Goal: Complete application form: Complete application form

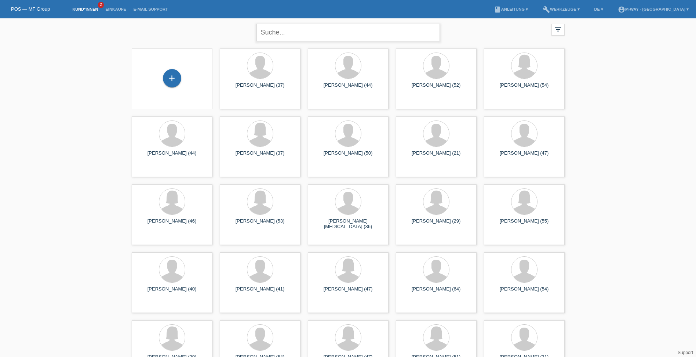
click at [278, 35] on input "text" at bounding box center [347, 32] width 183 height 17
type input "ahilan"
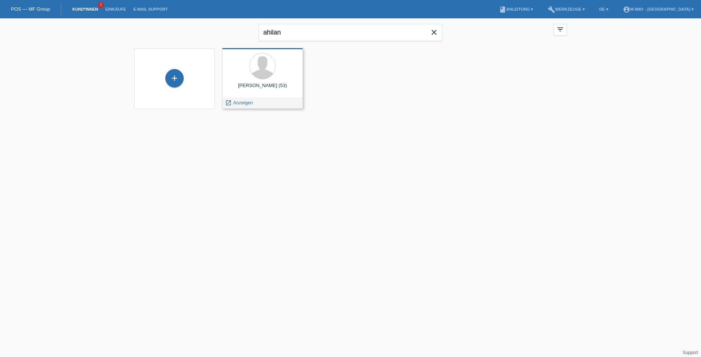
click at [242, 105] on span "Anzeigen" at bounding box center [243, 103] width 20 height 6
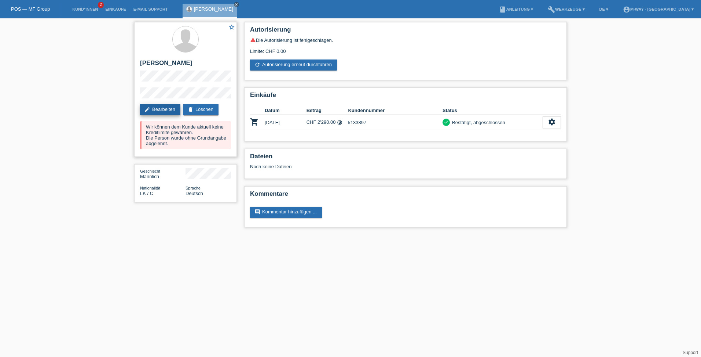
click at [154, 108] on link "edit Bearbeiten" at bounding box center [160, 109] width 40 height 11
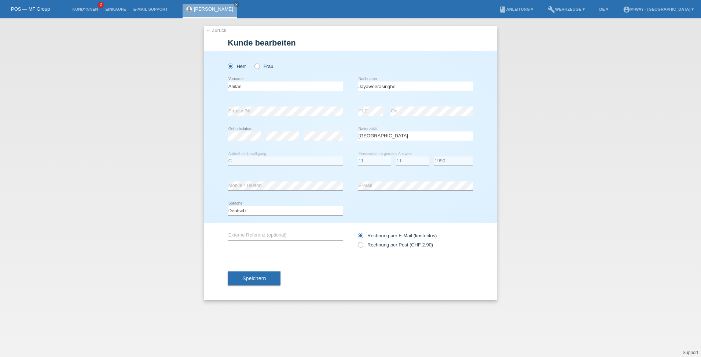
select select "LK"
select select "C"
select select "11"
select select "1990"
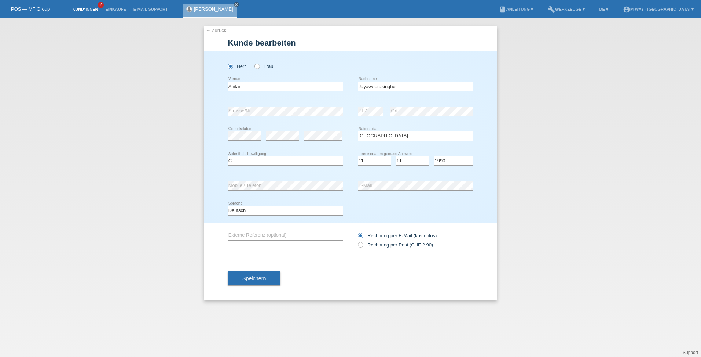
click at [82, 7] on link "Kund*innen" at bounding box center [85, 9] width 33 height 4
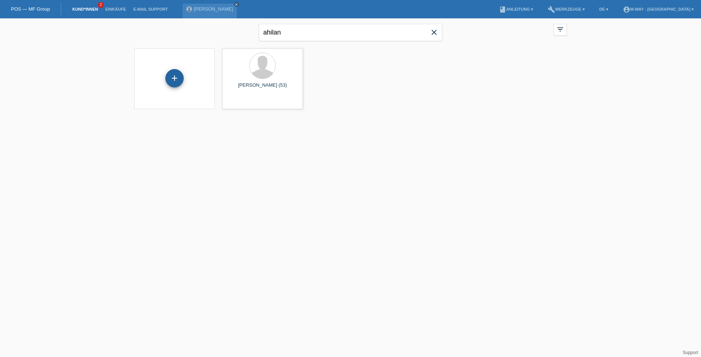
click at [165, 80] on div "+" at bounding box center [174, 78] width 18 height 18
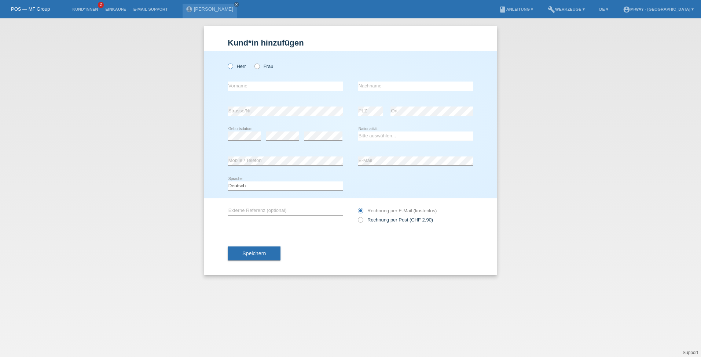
click at [227, 62] on icon at bounding box center [227, 62] width 0 height 0
click at [231, 67] on input "Herr" at bounding box center [230, 65] width 5 height 5
radio input "true"
click at [243, 85] on input "text" at bounding box center [286, 85] width 116 height 9
type input "Ahilan"
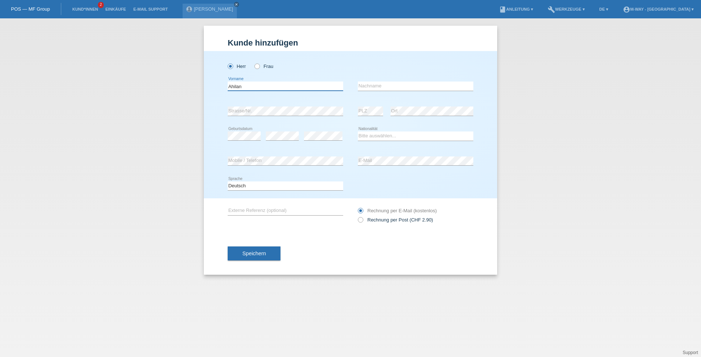
drag, startPoint x: 237, startPoint y: 86, endPoint x: 219, endPoint y: 84, distance: 18.8
click at [219, 84] on div "Herr Frau Ahilan error Vorname C" at bounding box center [350, 124] width 293 height 147
click at [386, 90] on input "text" at bounding box center [416, 85] width 116 height 9
type input "Ahilan"
click at [293, 84] on input "text" at bounding box center [286, 85] width 116 height 9
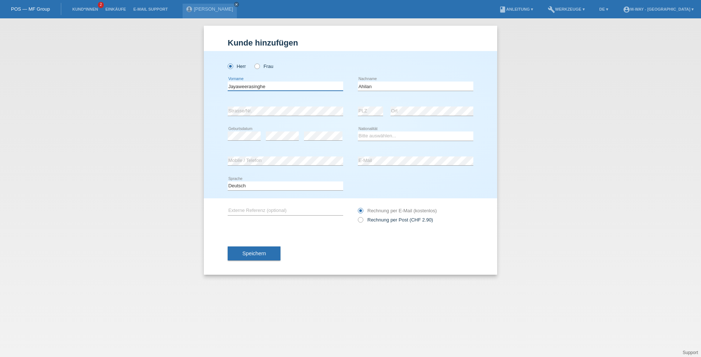
type input "Jayaweerasinghe"
click at [278, 132] on div "error" at bounding box center [282, 136] width 33 height 25
click at [374, 138] on select "Bitte auswählen... Schweiz Deutschland Liechtenstein Österreich ------------ Af…" at bounding box center [416, 135] width 116 height 9
select select "LK"
click at [383, 136] on select "Bitte auswählen... Schweiz Deutschland Liechtenstein Österreich ------------ Af…" at bounding box center [416, 135] width 116 height 9
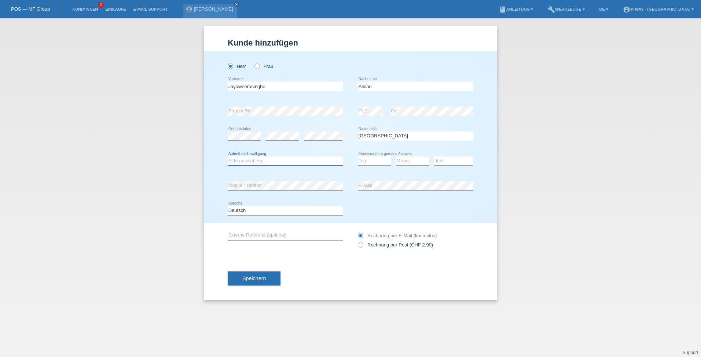
click at [289, 163] on select "Bitte auswählen... C B B - Flüchtlingsstatus Andere" at bounding box center [286, 160] width 116 height 9
select select "C"
click at [228, 156] on select "Bitte auswählen... C B B - Flüchtlingsstatus Andere" at bounding box center [286, 160] width 116 height 9
click at [380, 161] on select "Tag 01 02 03 04 05 06 07 08 09 10 11" at bounding box center [374, 160] width 33 height 9
select select "11"
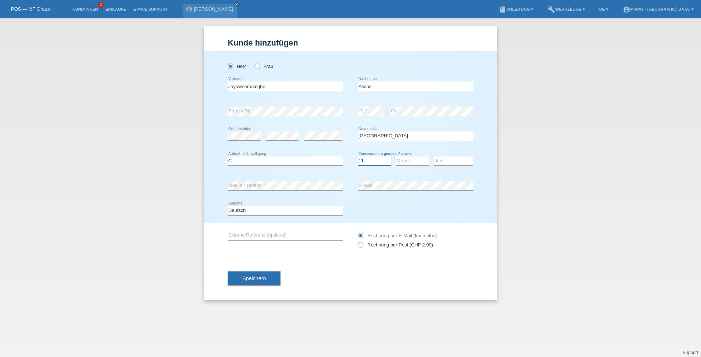
click at [358, 156] on select "Tag 01 02 03 04 05 06 07 08 09 10 11" at bounding box center [374, 160] width 33 height 9
click at [404, 159] on select "Monat 01 02 03 04 05 06 07 08 09 10 11" at bounding box center [412, 160] width 33 height 9
select select "11"
click at [396, 156] on select "Monat 01 02 03 04 05 06 07 08 09 10 11" at bounding box center [412, 160] width 33 height 9
click at [447, 161] on select "Jahr 2025 2024 2023 2022 2021 2020 2019 2018 2017 2016 2015 2014 2013 2012 2011…" at bounding box center [453, 160] width 39 height 9
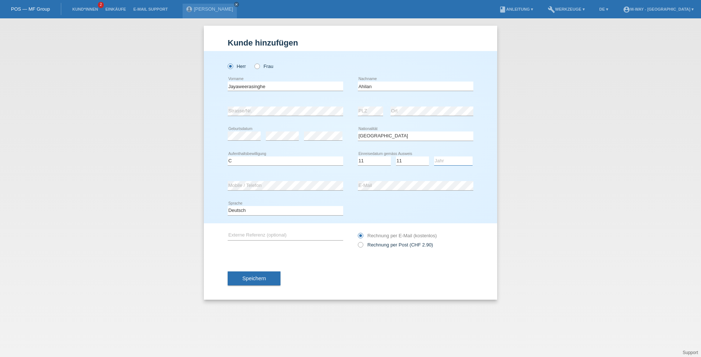
select select "1990"
click at [434, 156] on select "Jahr 2025 2024 2023 2022 2021 2020 2019 2018 2017 2016 2015 2014 2013 2012 2011…" at bounding box center [453, 160] width 39 height 9
click at [331, 186] on div "error Mobile / Telefon error E-Mail" at bounding box center [351, 185] width 246 height 25
drag, startPoint x: 280, startPoint y: 89, endPoint x: 189, endPoint y: 82, distance: 91.2
click at [189, 82] on div "Kund*in hinzufügen Kunde hinzufügen Kundin hinzufügen Herr Frau Jayaweerasinghe…" at bounding box center [350, 187] width 701 height 338
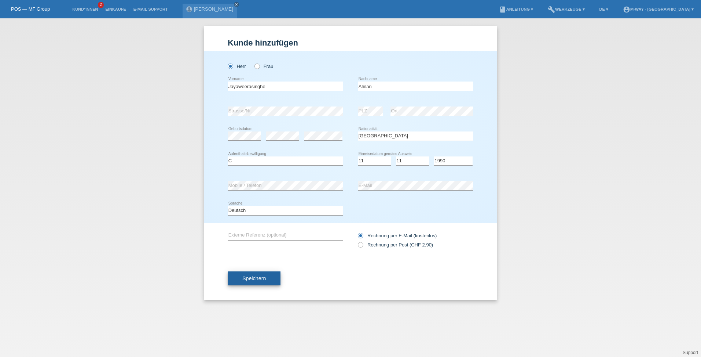
click at [255, 278] on span "Speichern" at bounding box center [253, 278] width 23 height 6
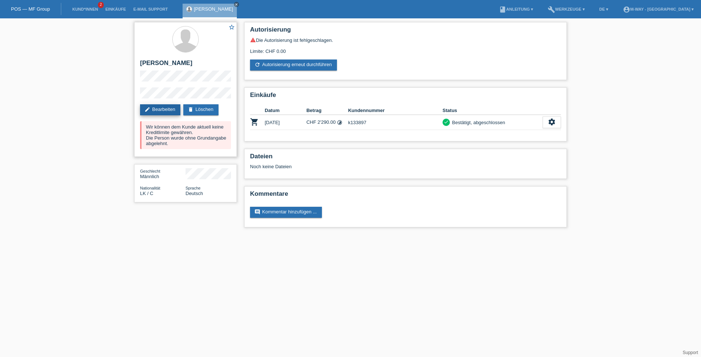
click at [170, 109] on link "edit Bearbeiten" at bounding box center [160, 109] width 40 height 11
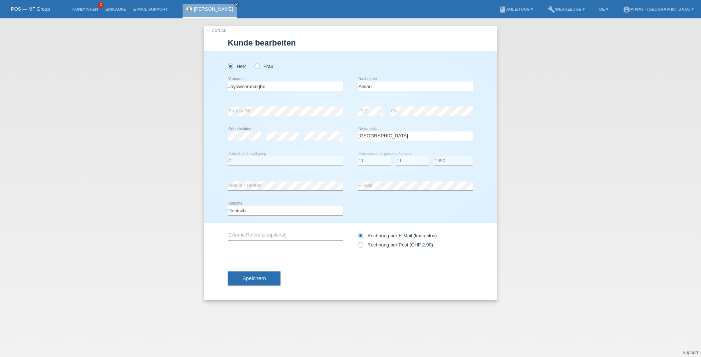
select select "LK"
select select "C"
select select "11"
select select "1990"
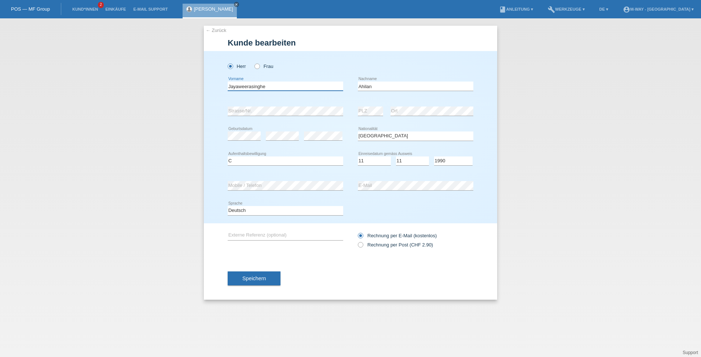
drag, startPoint x: 283, startPoint y: 87, endPoint x: 211, endPoint y: 91, distance: 72.0
click at [211, 91] on div "Herr Frau Jayaweerasinghe error Vorname Ahilan error Nachname C" at bounding box center [350, 137] width 293 height 172
drag, startPoint x: 397, startPoint y: 88, endPoint x: 333, endPoint y: 90, distance: 64.2
click at [333, 90] on div "Jayaweerasinghe error Vorname Ahilan error Nachname" at bounding box center [351, 86] width 246 height 25
paste input "Jayaweerasinghe"
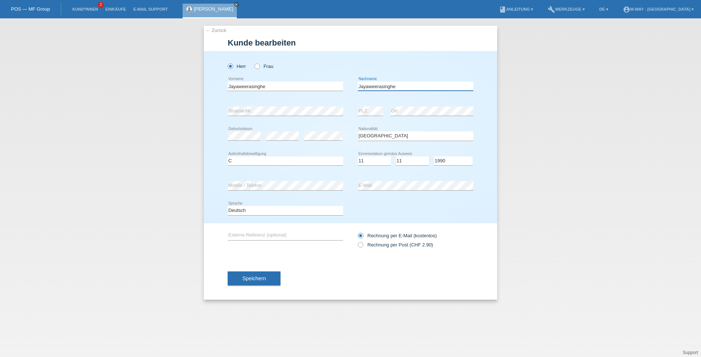
type input "Jayaweerasinghe"
drag, startPoint x: 305, startPoint y: 88, endPoint x: 194, endPoint y: 90, distance: 111.2
click at [194, 90] on div "← Zurück Kunde bearbeiten Herr Frau Jayaweerasinghe error error" at bounding box center [350, 187] width 701 height 338
type input "Ahilan"
click at [255, 280] on span "Speichern" at bounding box center [253, 278] width 23 height 6
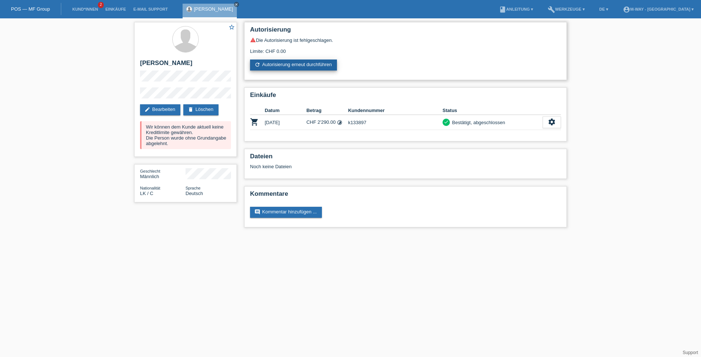
click at [281, 63] on link "refresh Autorisierung erneut durchführen" at bounding box center [293, 64] width 87 height 11
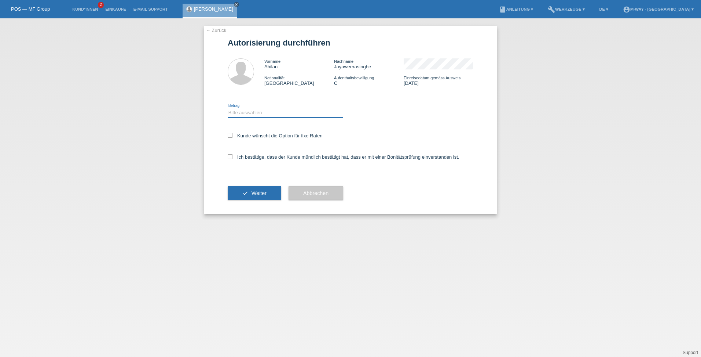
click at [273, 115] on select "Bitte auswählen CHF 1.00 - CHF 499.00 CHF 500.00 - CHF 1'999.00 CHF 2'000.00 - …" at bounding box center [286, 112] width 116 height 9
select select "3"
click at [228, 108] on select "Bitte auswählen CHF 1.00 - CHF 499.00 CHF 500.00 - CHF 1'999.00 CHF 2'000.00 - …" at bounding box center [286, 112] width 116 height 9
click at [230, 134] on icon at bounding box center [230, 135] width 5 height 5
click at [230, 134] on input "Kunde wünscht die Option für fixe Raten" at bounding box center [230, 135] width 5 height 5
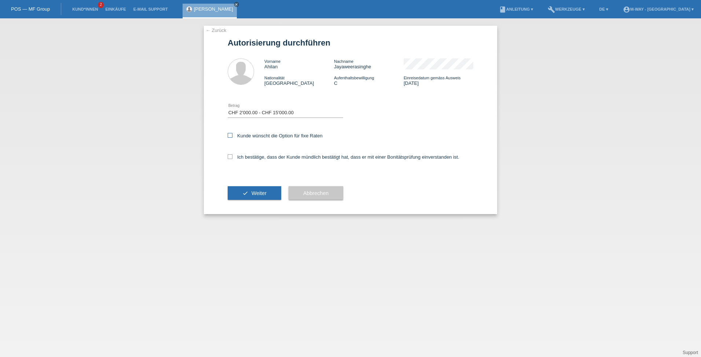
checkbox input "true"
click at [229, 157] on icon at bounding box center [230, 156] width 5 height 5
click at [229, 157] on input "Ich bestätige, dass der Kunde mündlich bestätigt hat, dass er mit einer Bonität…" at bounding box center [230, 156] width 5 height 5
checkbox input "true"
click at [255, 193] on span "Weiter" at bounding box center [259, 193] width 15 height 6
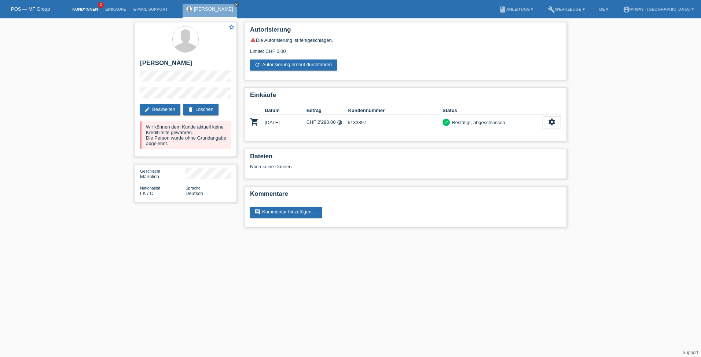
click at [73, 8] on link "Kund*innen" at bounding box center [85, 9] width 33 height 4
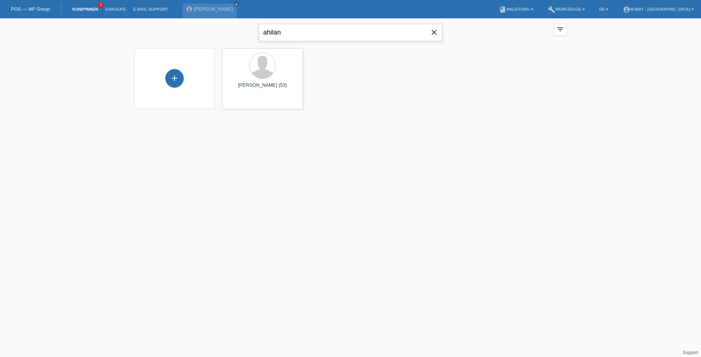
drag, startPoint x: 302, startPoint y: 35, endPoint x: 209, endPoint y: 42, distance: 93.1
click at [209, 42] on div "ahilan close filter_list view_module Alle Kund*innen anzeigen star Markierte Ku…" at bounding box center [351, 31] width 440 height 26
type input "adina"
click at [244, 102] on span "Anzeigen" at bounding box center [243, 103] width 20 height 6
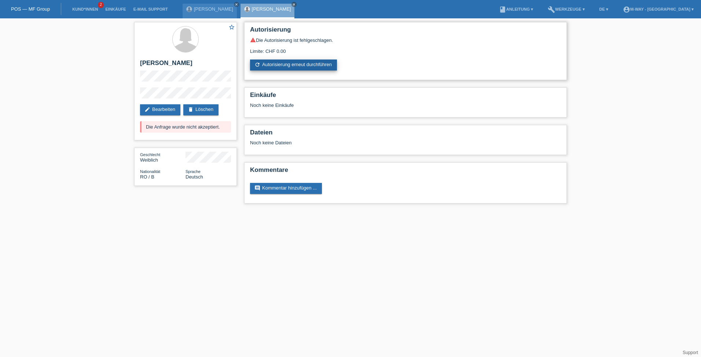
click at [284, 65] on link "refresh Autorisierung erneut durchführen" at bounding box center [293, 64] width 87 height 11
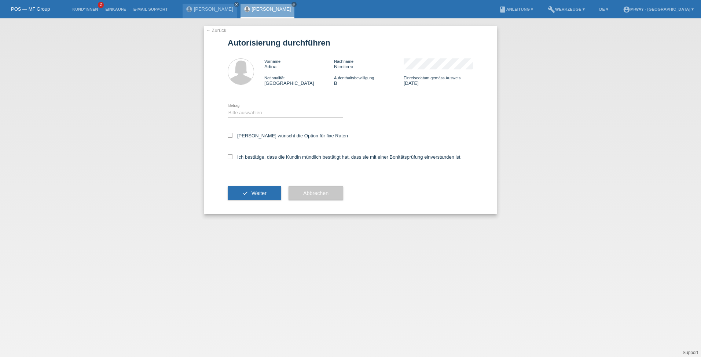
click at [257, 104] on div "Bitte auswählen CHF 1.00 - CHF 499.00 CHF 500.00 - CHF 1'999.00 CHF 2'000.00 - …" at bounding box center [286, 113] width 116 height 25
click at [253, 116] on select "Bitte auswählen CHF 1.00 - CHF 499.00 CHF 500.00 - CHF 1'999.00 CHF 2'000.00 - …" at bounding box center [286, 112] width 116 height 9
select select "3"
click at [228, 108] on select "Bitte auswählen CHF 1.00 - CHF 499.00 CHF 500.00 - CHF 1'999.00 CHF 2'000.00 - …" at bounding box center [286, 112] width 116 height 9
click at [231, 135] on icon at bounding box center [230, 135] width 5 height 5
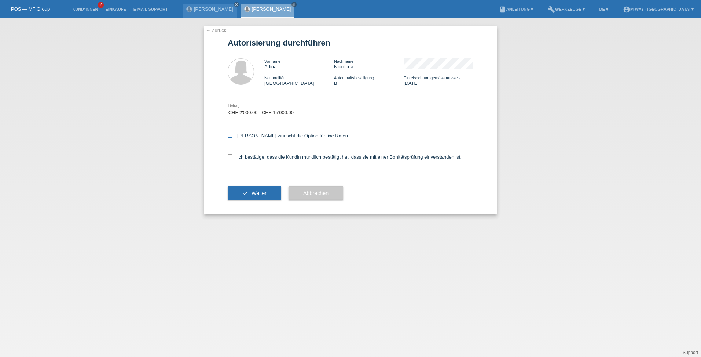
click at [231, 135] on input "Kundin wünscht die Option für fixe Raten" at bounding box center [230, 135] width 5 height 5
checkbox input "true"
drag, startPoint x: 231, startPoint y: 158, endPoint x: 236, endPoint y: 162, distance: 5.5
click at [231, 158] on icon at bounding box center [230, 156] width 5 height 5
click at [231, 158] on input "Ich bestätige, dass die Kundin mündlich bestätigt hat, dass sie mit einer Bonit…" at bounding box center [230, 156] width 5 height 5
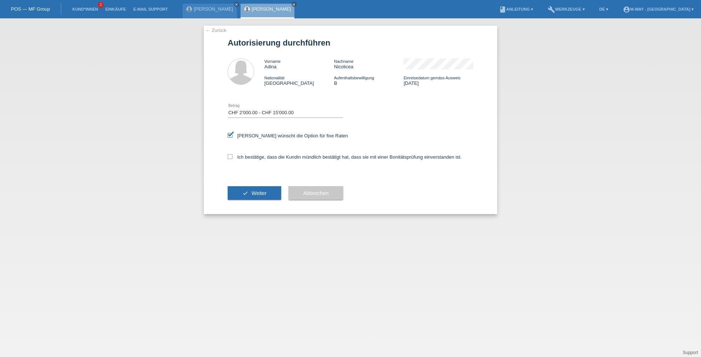
checkbox input "true"
click at [253, 197] on button "check Weiter" at bounding box center [255, 193] width 54 height 14
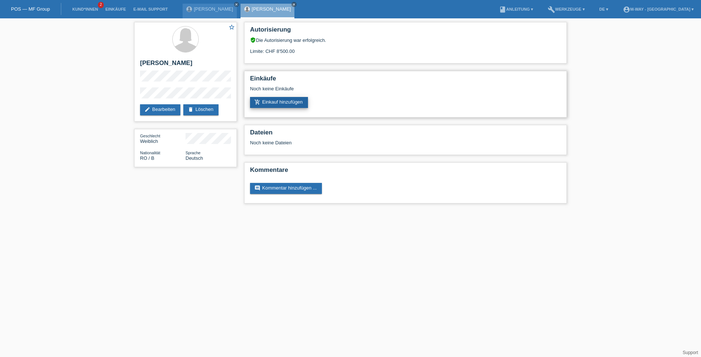
click at [280, 104] on link "add_shopping_cart Einkauf hinzufügen" at bounding box center [279, 102] width 58 height 11
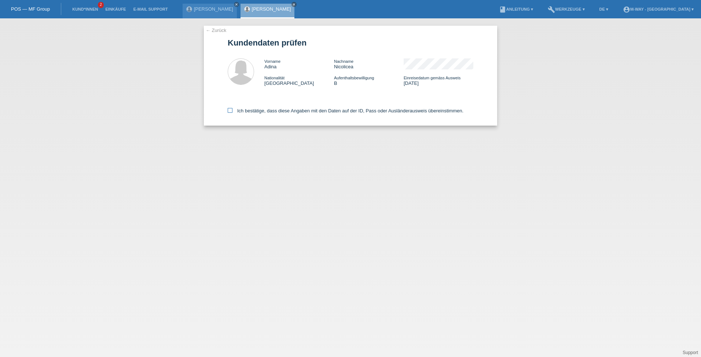
click at [229, 108] on icon at bounding box center [230, 110] width 5 height 5
click at [229, 108] on input "Ich bestätige, dass diese Angaben mit den Daten auf der ID, Pass oder Ausländer…" at bounding box center [230, 110] width 5 height 5
checkbox input "true"
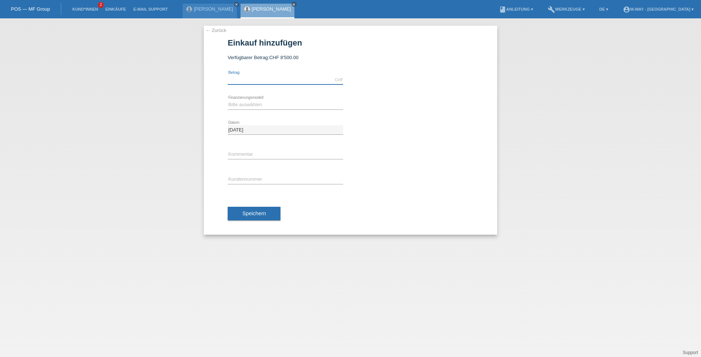
click at [266, 80] on input "text" at bounding box center [286, 79] width 116 height 9
type input "8498.30"
type input "K134602"
click at [263, 104] on select "Bitte auswählen Fixe Raten Kauf auf Rechnung mit Teilzahlungsoption" at bounding box center [286, 104] width 116 height 9
select select "104"
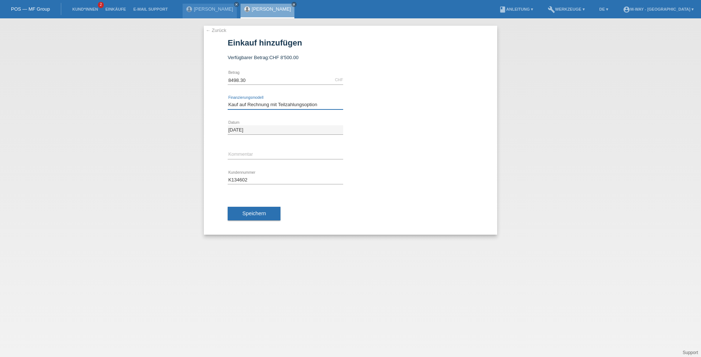
click at [228, 100] on select "Bitte auswählen Fixe Raten Kauf auf Rechnung mit Teilzahlungsoption" at bounding box center [286, 104] width 116 height 9
click at [242, 153] on input "text" at bounding box center [286, 154] width 116 height 9
type input "Es ist 8500.- Verfügbar"
click at [264, 212] on span "Speichern" at bounding box center [253, 213] width 23 height 6
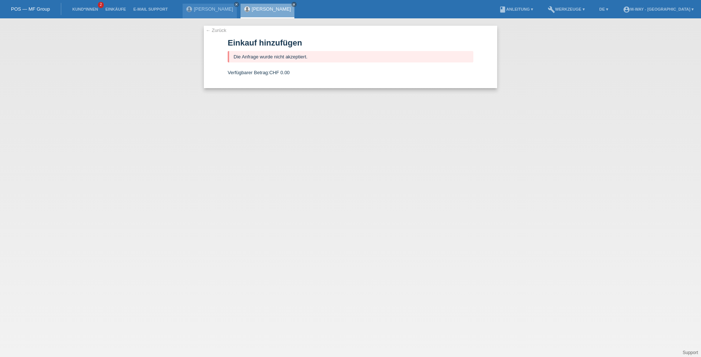
click at [299, 1] on div "Ahilan Jayaweerasinghe close Adina Nicolicea close" at bounding box center [241, 9] width 116 height 18
click at [297, 2] on link "close" at bounding box center [294, 4] width 5 height 5
click at [238, 4] on icon "close" at bounding box center [237, 5] width 4 height 4
click at [22, 8] on link "POS — MF Group" at bounding box center [30, 9] width 39 height 6
